Goal: Transaction & Acquisition: Purchase product/service

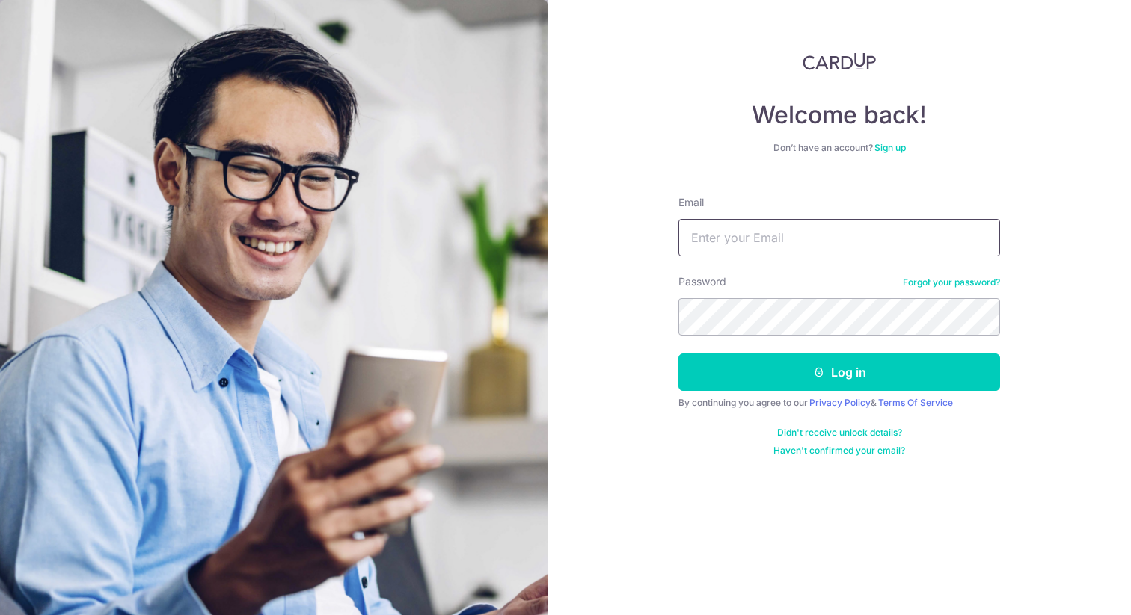
click at [746, 234] on input "Email" at bounding box center [839, 237] width 322 height 37
type input "[EMAIL_ADDRESS][DOMAIN_NAME]"
click at [726, 345] on form "Email josephkychu@gmail.com Password Forgot your password? Log in By continuing…" at bounding box center [839, 320] width 322 height 273
click at [678, 354] on button "Log in" at bounding box center [839, 372] width 322 height 37
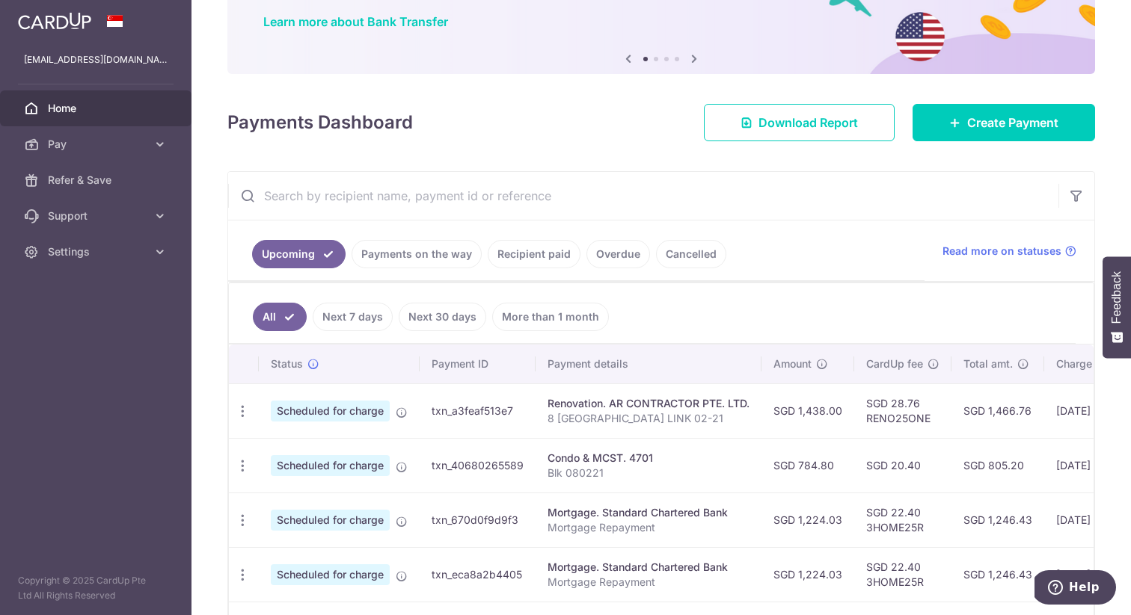
scroll to position [82, 0]
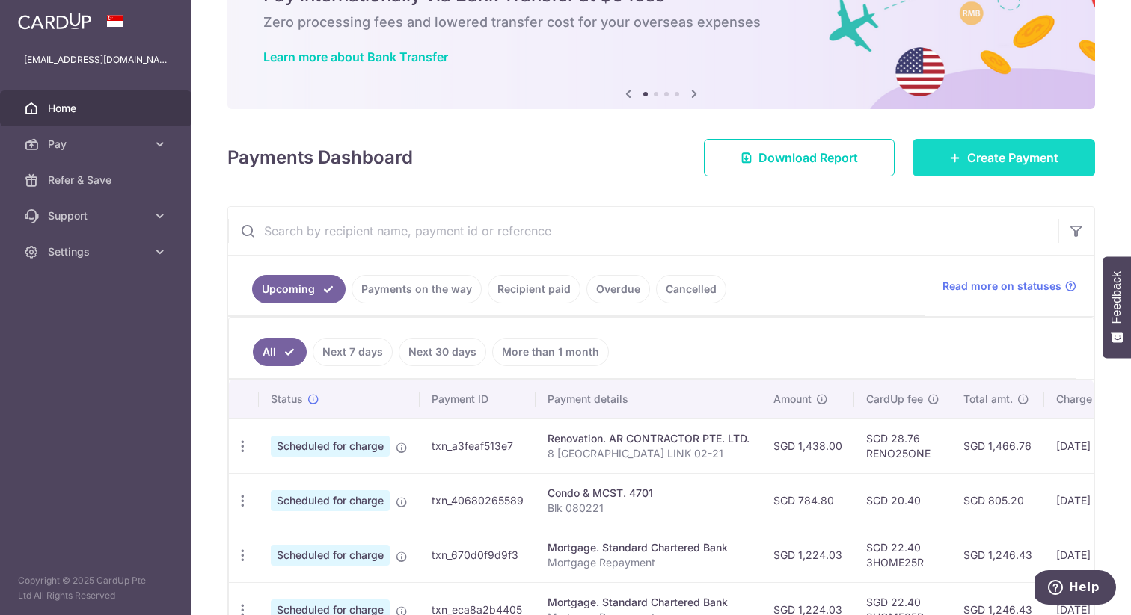
click at [974, 156] on span "Create Payment" at bounding box center [1012, 158] width 91 height 18
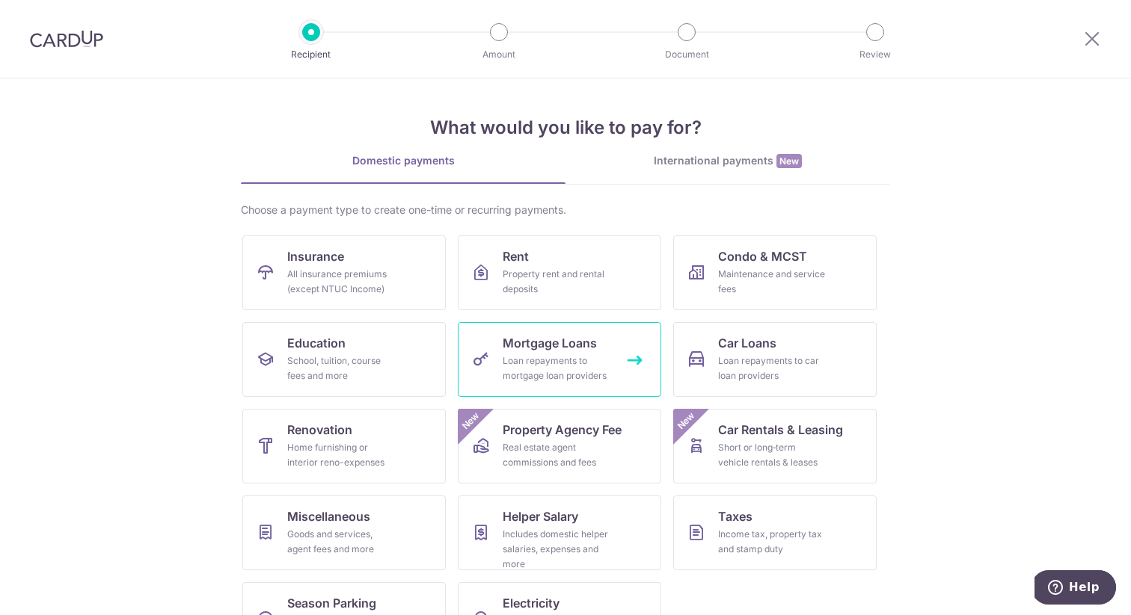
scroll to position [54, 0]
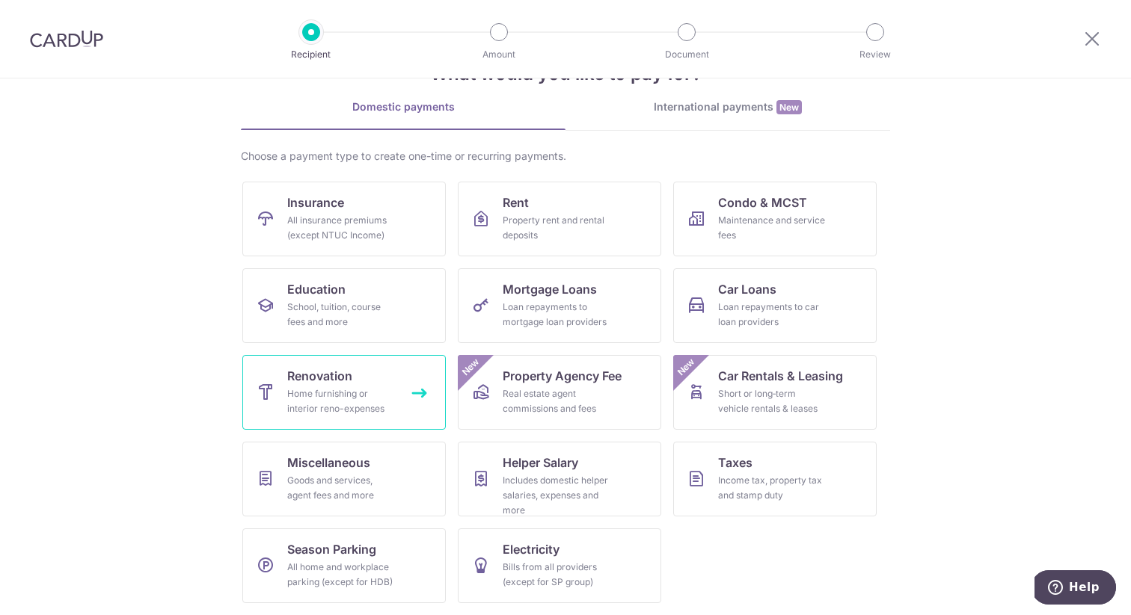
click at [384, 384] on link "Renovation Home furnishing or interior reno-expenses" at bounding box center [343, 392] width 203 height 75
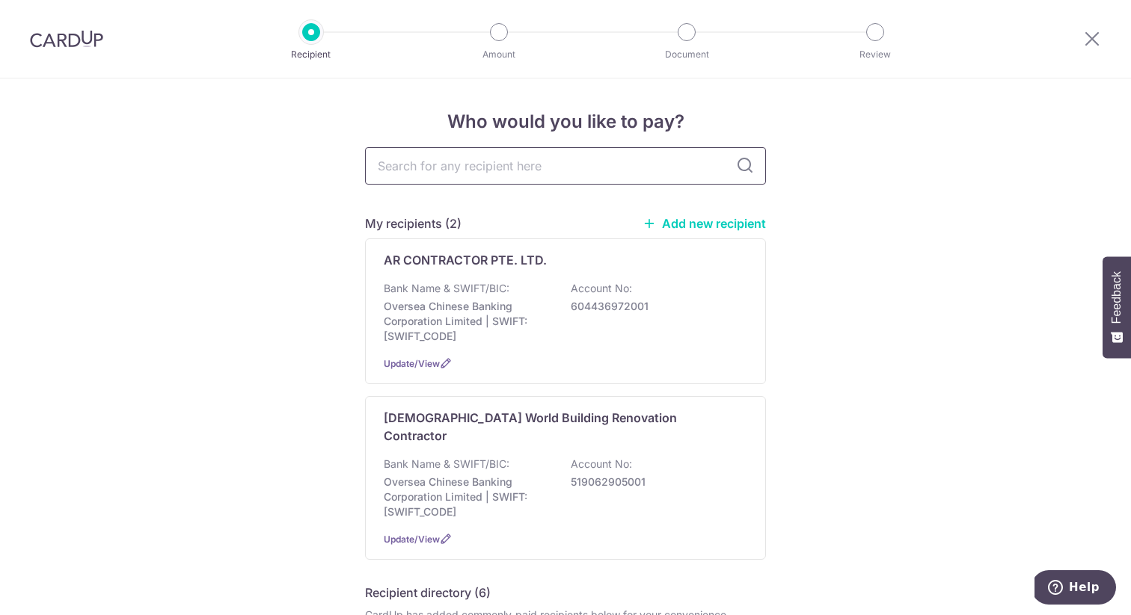
click at [626, 164] on input "text" at bounding box center [565, 165] width 401 height 37
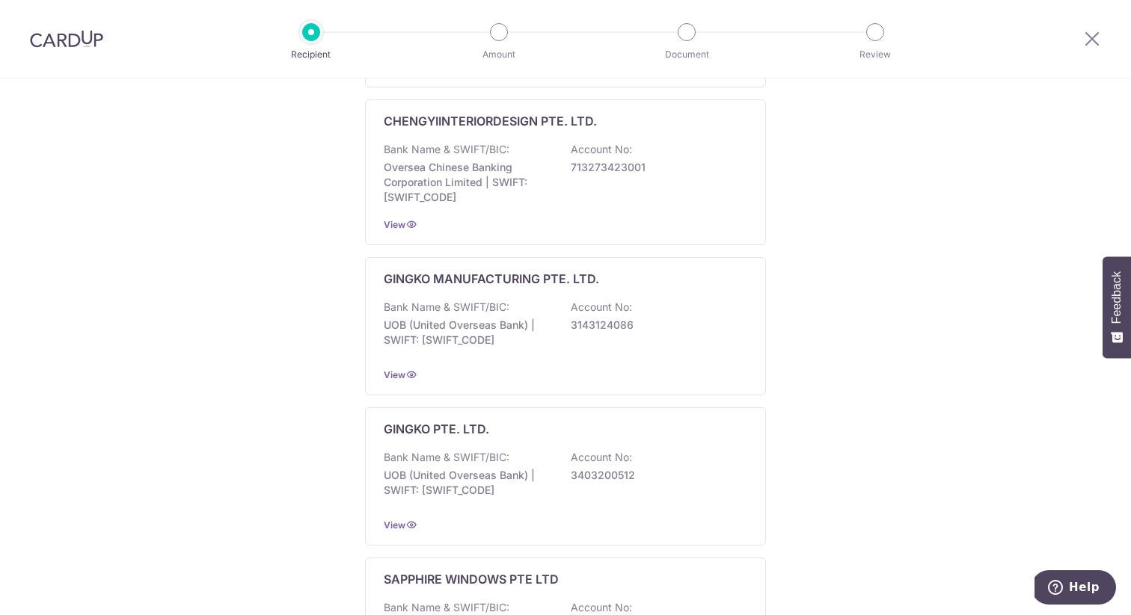
scroll to position [725, 0]
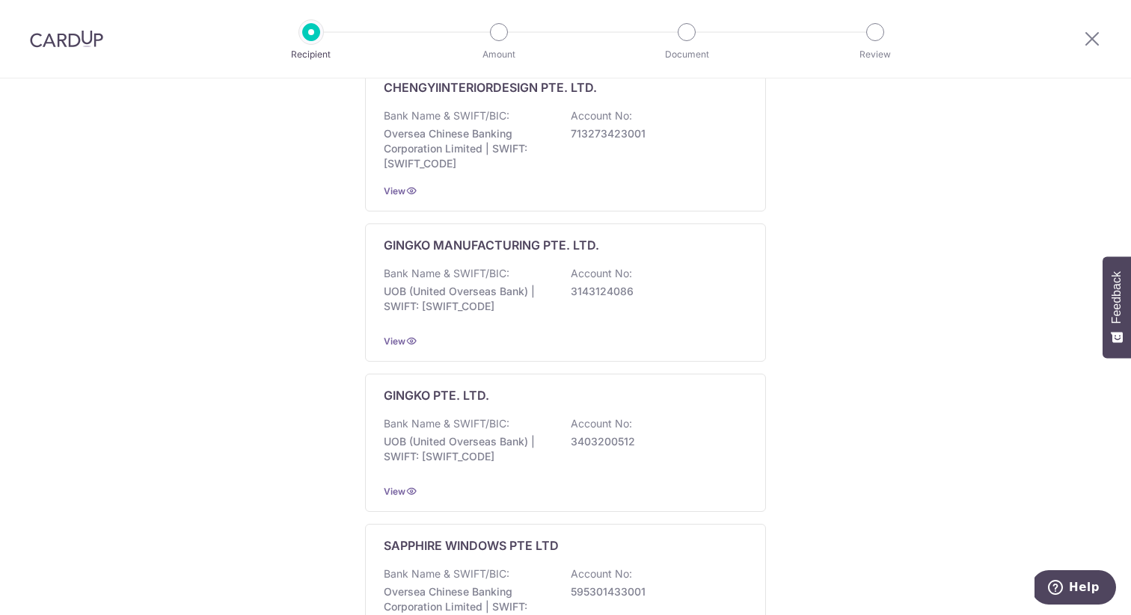
click at [834, 212] on div "Who would you like to pay? My recipients (2) Add new recipient AR CONTRACTOR PT…" at bounding box center [565, 134] width 1131 height 1563
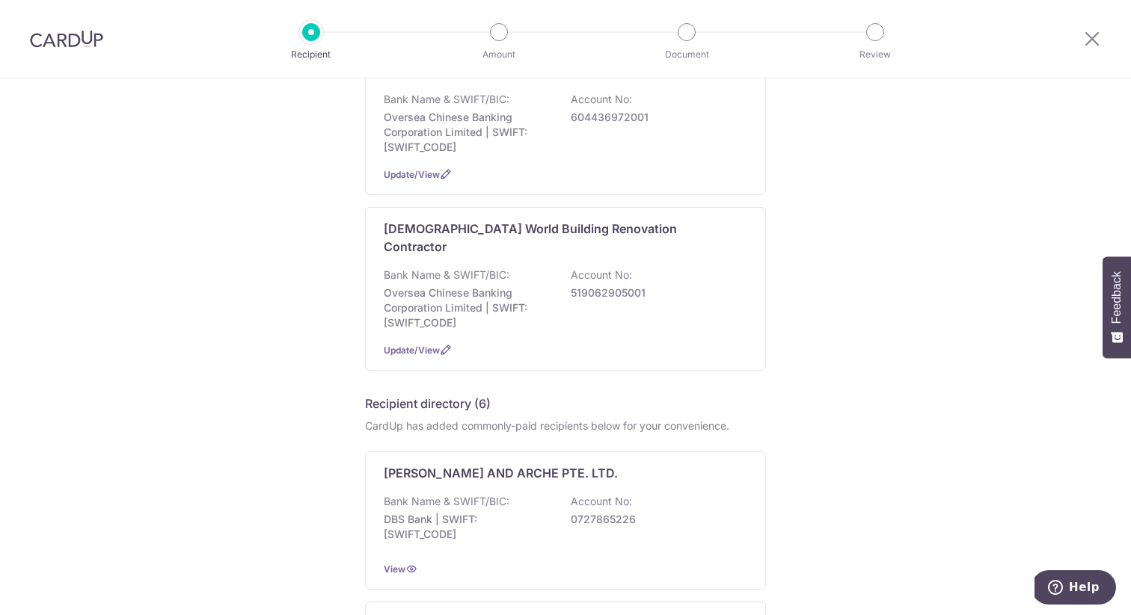
scroll to position [0, 0]
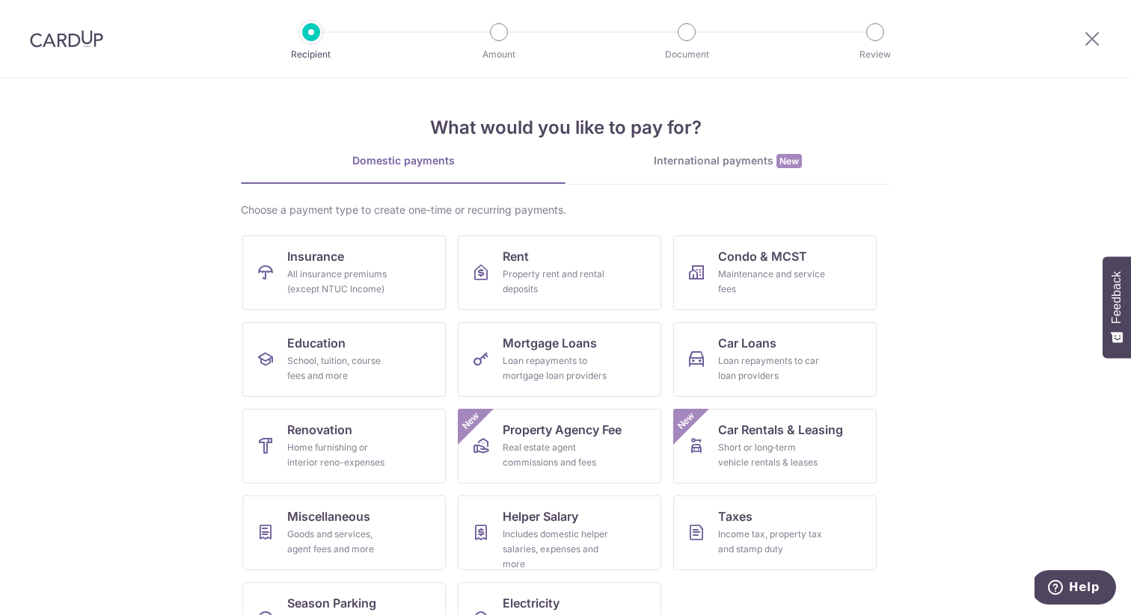
scroll to position [54, 0]
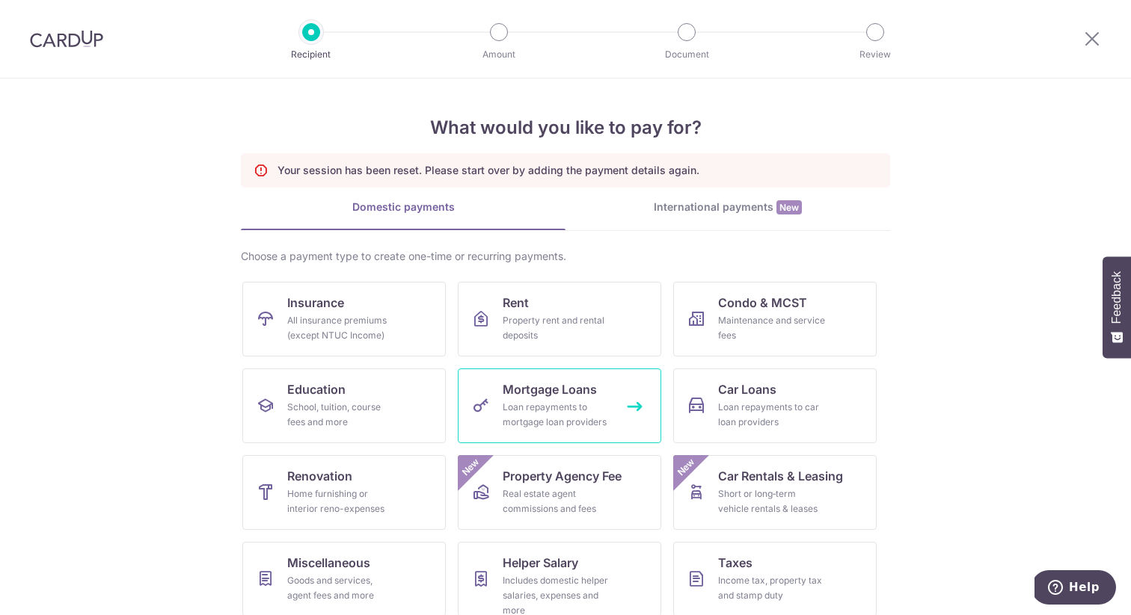
scroll to position [100, 0]
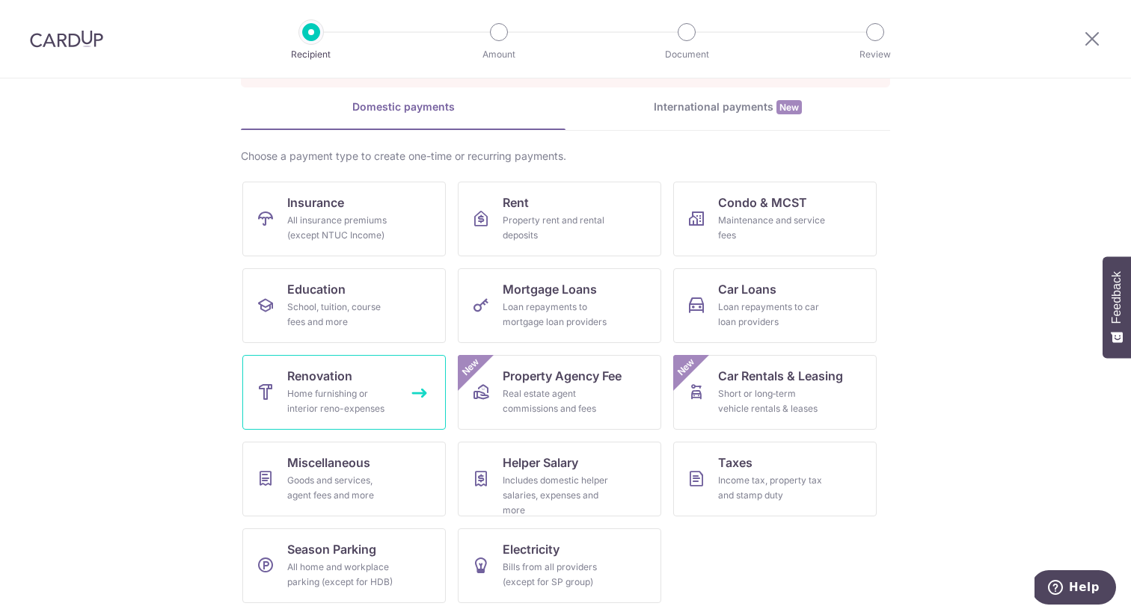
click at [348, 399] on div "Home furnishing or interior reno-expenses" at bounding box center [341, 402] width 108 height 30
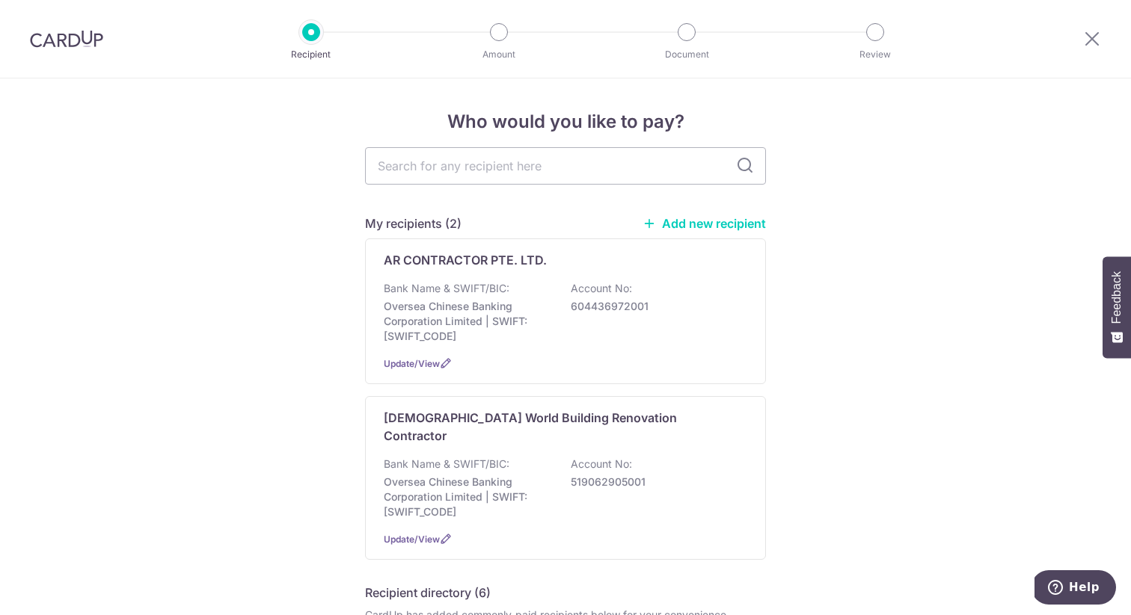
click at [685, 220] on link "Add new recipient" at bounding box center [703, 223] width 123 height 15
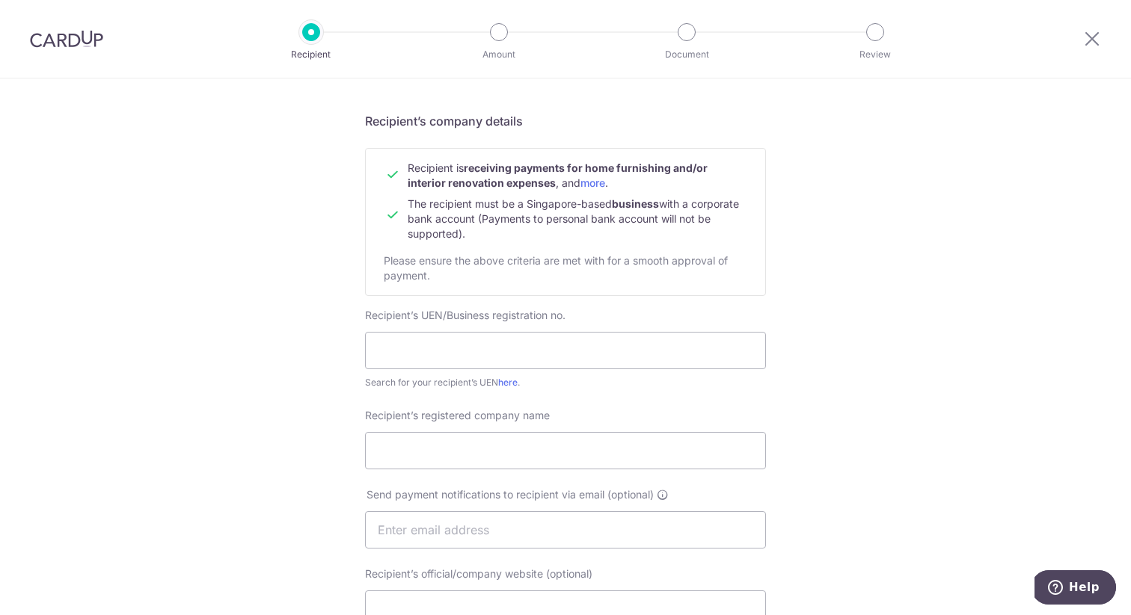
scroll to position [228, 0]
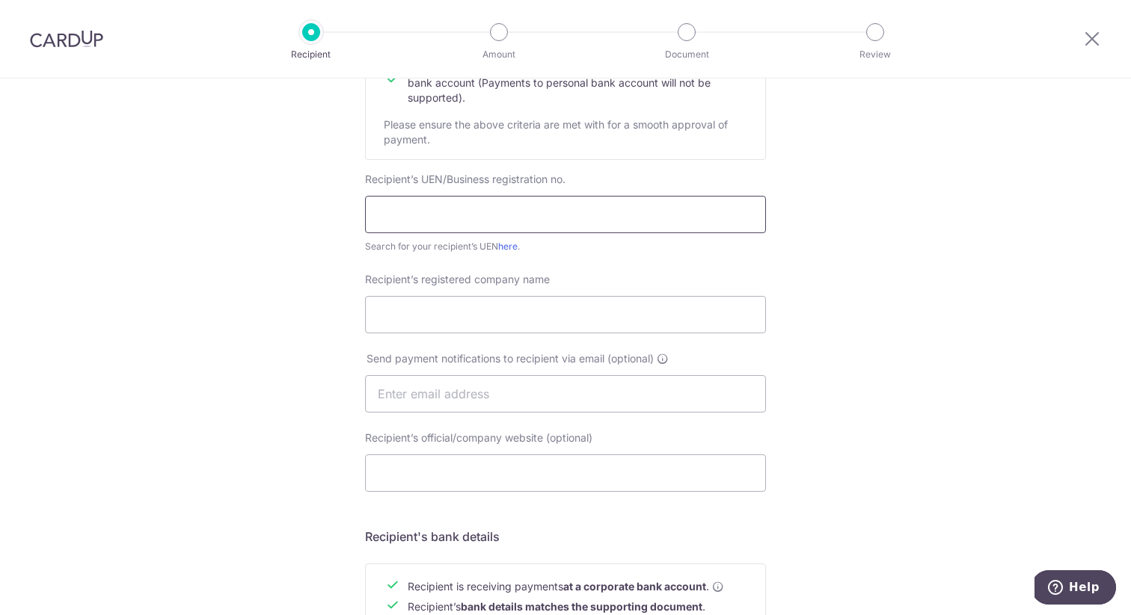
click at [512, 219] on input "text" at bounding box center [565, 214] width 401 height 37
paste input "[URL][DOMAIN_NAME]"
type input "[URL][DOMAIN_NAME]"
click at [494, 213] on input "text" at bounding box center [565, 214] width 401 height 37
paste input "53133351E"
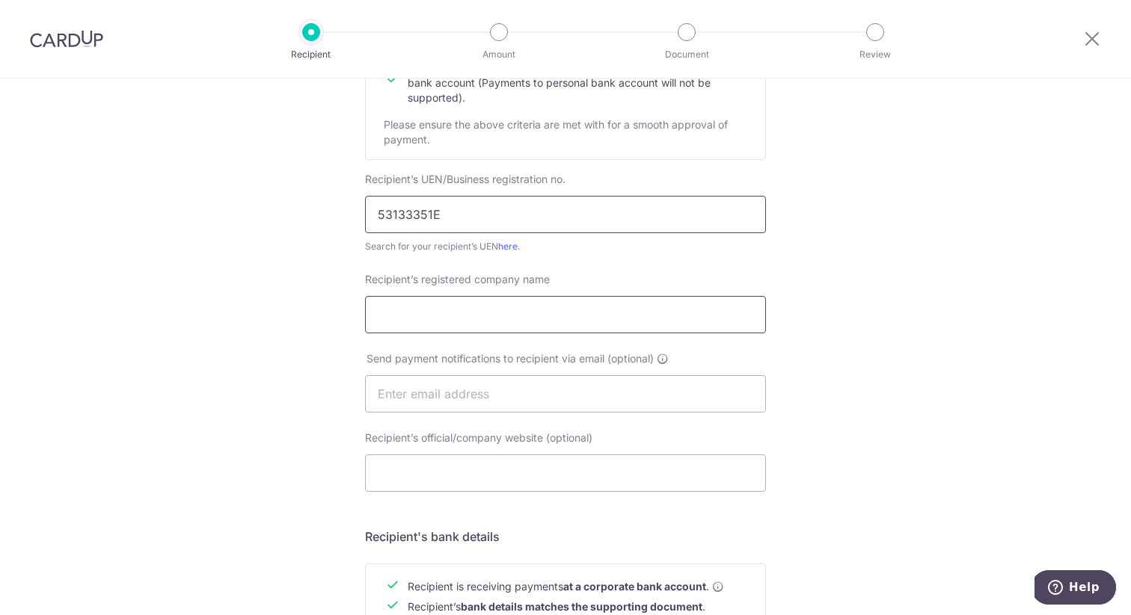
type input "53133351E"
click at [471, 322] on input "Recipient’s registered company name" at bounding box center [565, 314] width 401 height 37
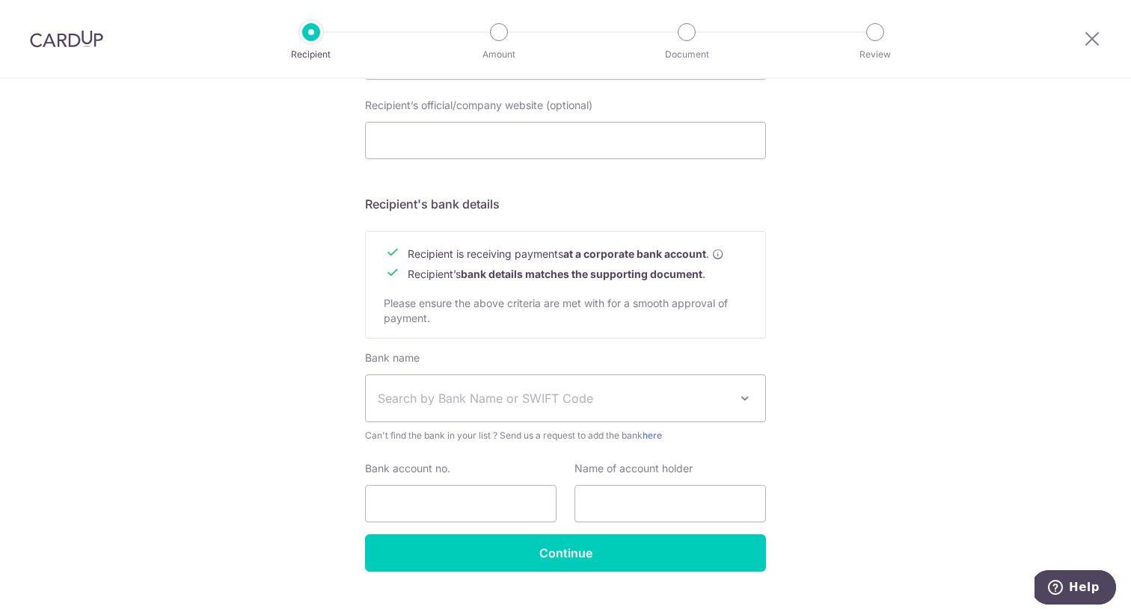
scroll to position [589, 0]
